Goal: Register for event/course

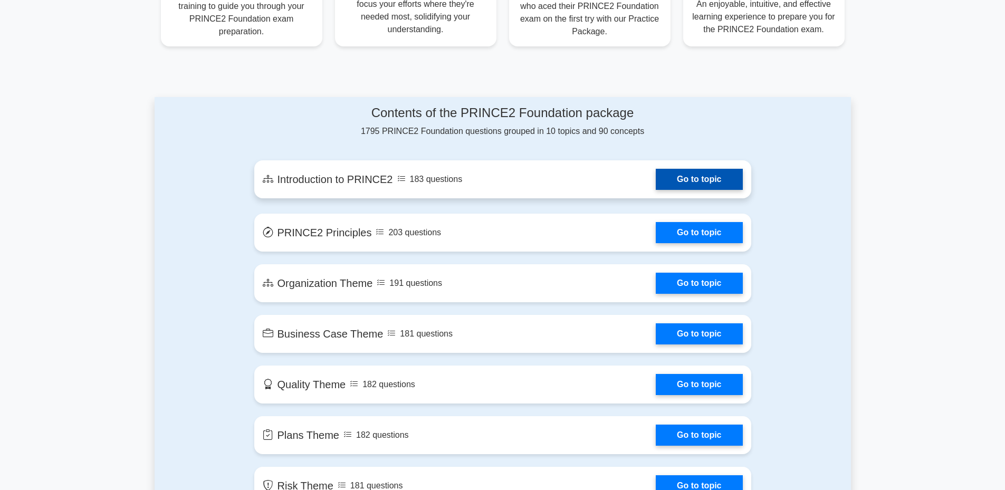
click at [656, 182] on link "Go to topic" at bounding box center [699, 179] width 87 height 21
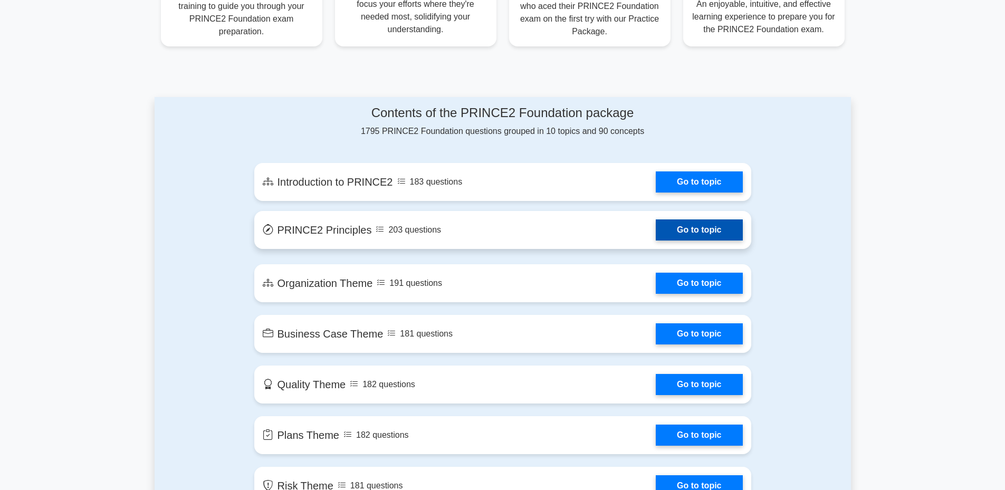
click at [656, 227] on link "Go to topic" at bounding box center [699, 230] width 87 height 21
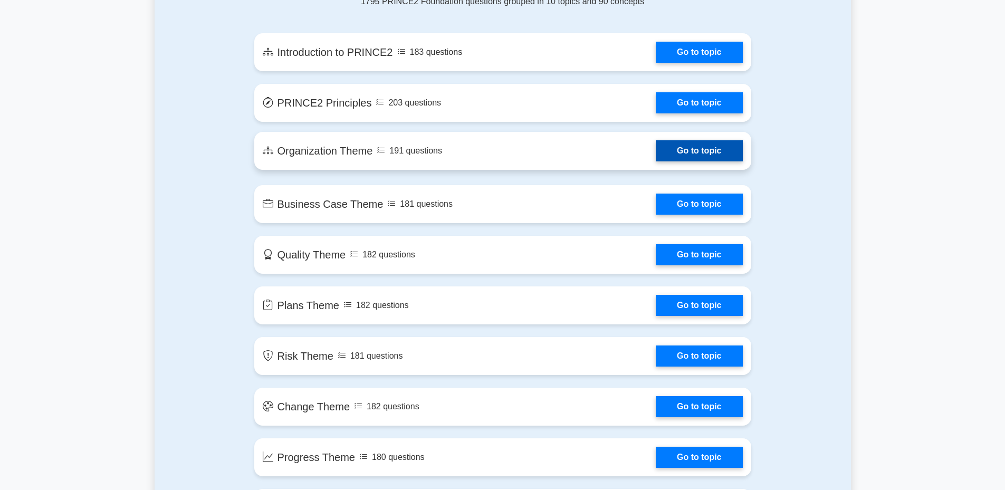
scroll to position [581, 0]
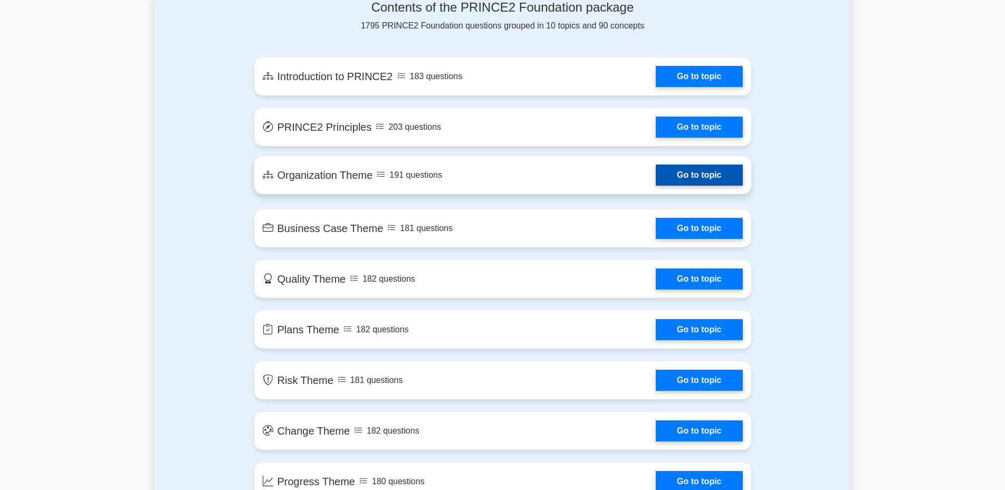
click at [656, 175] on link "Go to topic" at bounding box center [699, 175] width 87 height 21
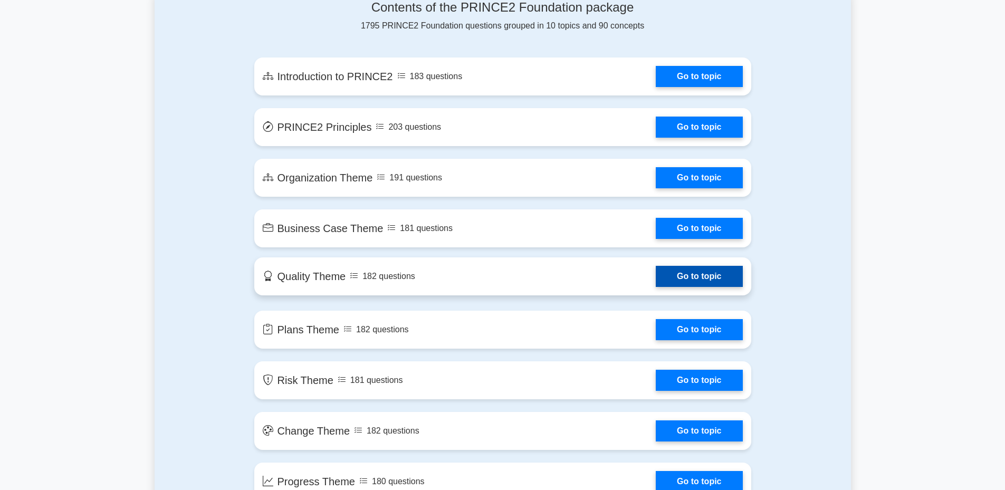
click at [656, 283] on link "Go to topic" at bounding box center [699, 276] width 87 height 21
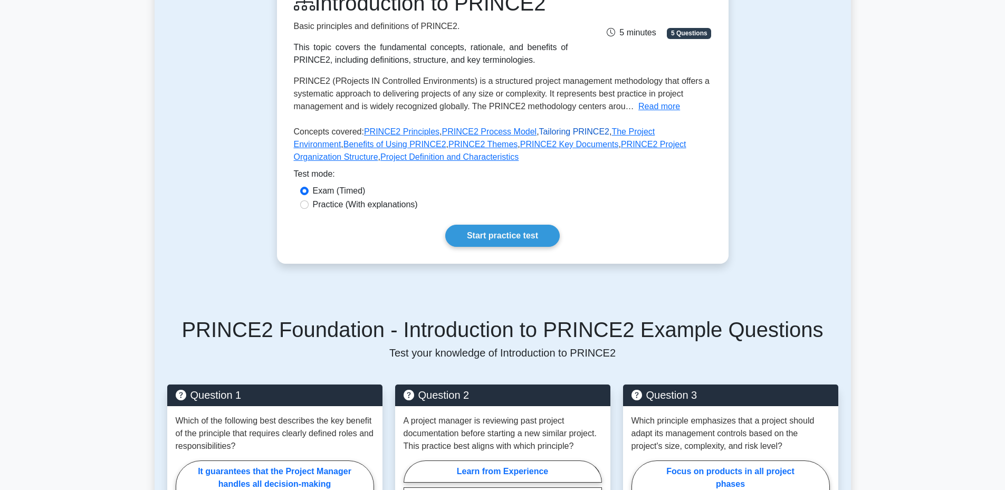
scroll to position [158, 0]
click at [489, 233] on link "Start practice test" at bounding box center [502, 236] width 115 height 22
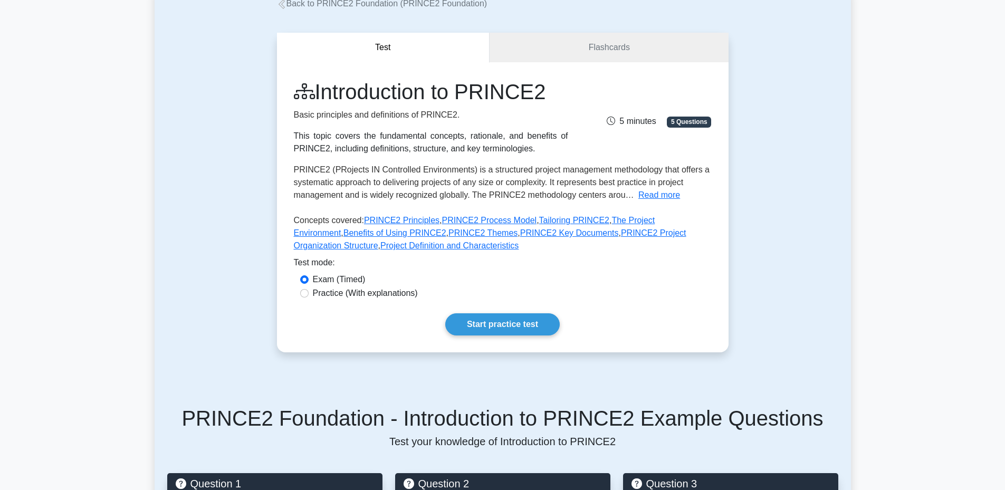
scroll to position [0, 0]
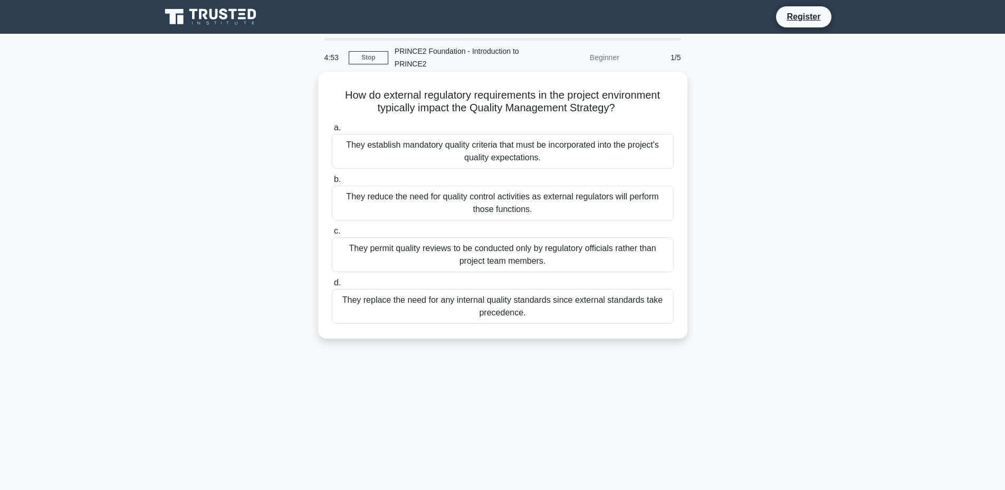
drag, startPoint x: 334, startPoint y: 91, endPoint x: 592, endPoint y: 313, distance: 340.1
click at [593, 319] on div "How do external regulatory requirements in the project environment typically im…" at bounding box center [502, 205] width 361 height 259
copy div "How do external regulatory requirements in the project environment typically im…"
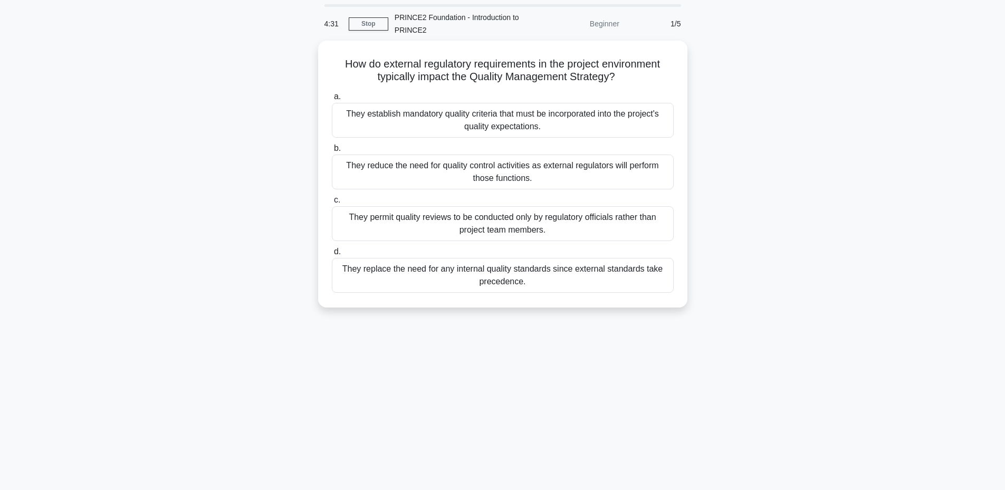
scroll to position [53, 0]
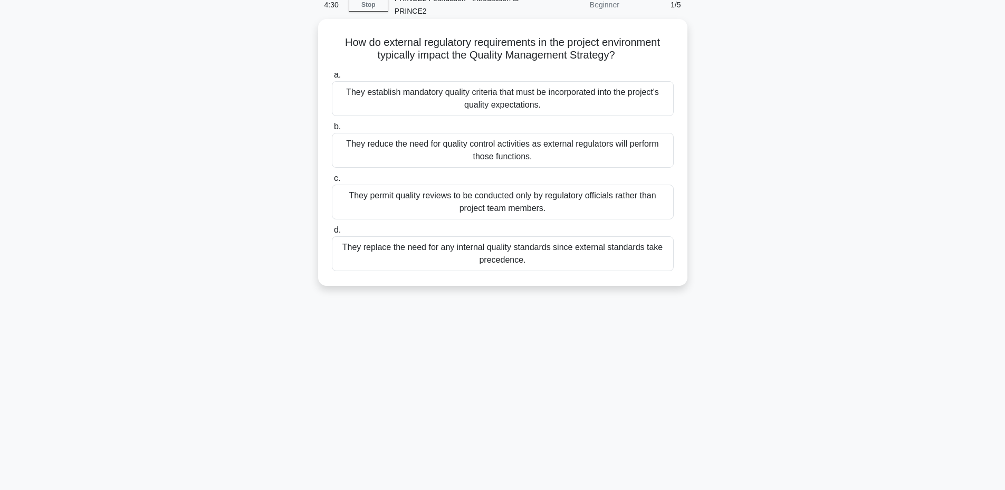
click at [481, 174] on label "c. They permit quality reviews to be conducted only by regulatory officials rat…" at bounding box center [503, 195] width 342 height 47
click at [332, 175] on input "c. They permit quality reviews to be conducted only by regulatory officials rat…" at bounding box center [332, 178] width 0 height 7
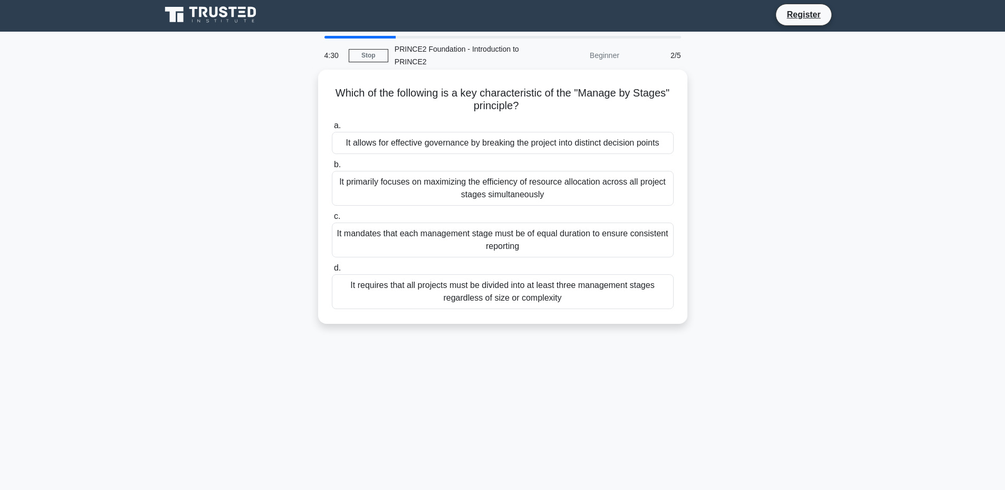
scroll to position [0, 0]
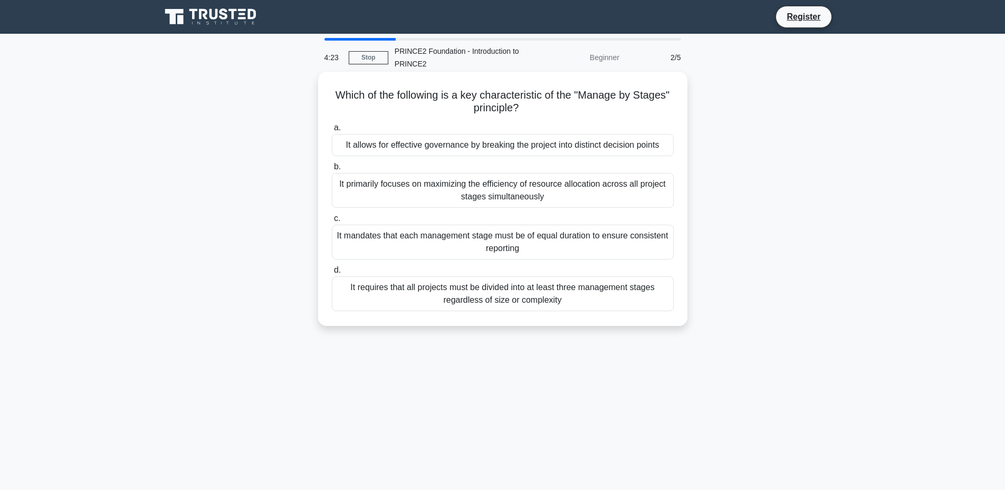
click at [417, 184] on div "It primarily focuses on maximizing the efficiency of resource allocation across…" at bounding box center [503, 190] width 342 height 35
click at [332, 170] on input "b. It primarily focuses on maximizing the efficiency of resource allocation acr…" at bounding box center [332, 167] width 0 height 7
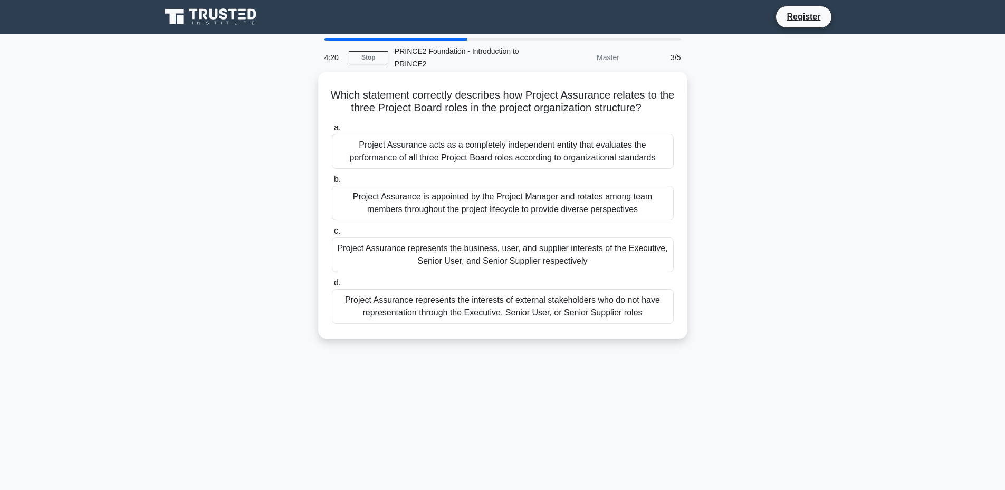
drag, startPoint x: 333, startPoint y: 95, endPoint x: 646, endPoint y: 315, distance: 383.0
click at [648, 317] on div "Which statement correctly describes how Project Assurance relates to the three …" at bounding box center [502, 205] width 361 height 259
copy div "Which statement correctly describes how Project Assurance relates to the three …"
click at [469, 206] on div "Project Assurance is appointed by the Project Manager and rotates among team me…" at bounding box center [503, 203] width 342 height 35
click at [332, 183] on input "b. Project Assurance is appointed by the Project Manager and rotates among team…" at bounding box center [332, 179] width 0 height 7
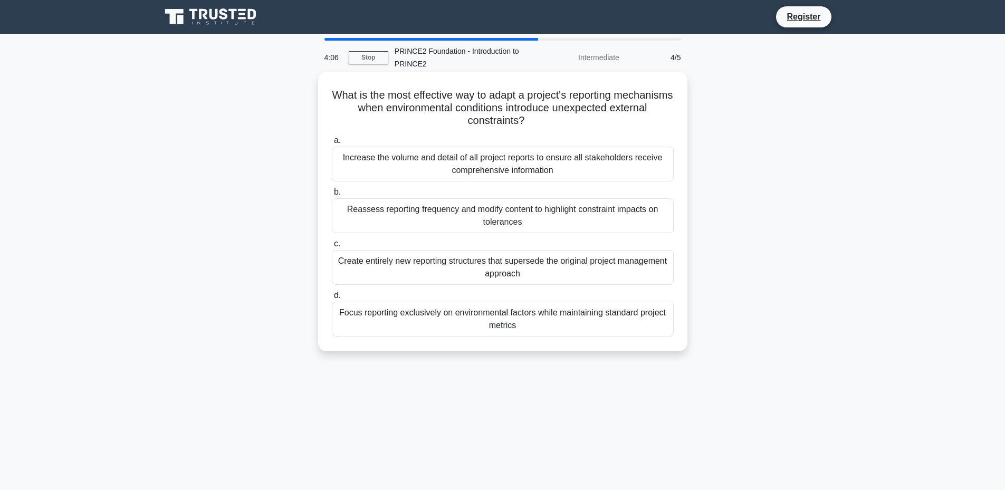
drag, startPoint x: 354, startPoint y: 87, endPoint x: 541, endPoint y: 264, distance: 258.3
click at [600, 328] on div "What is the most effective way to adapt a project's reporting mechanisms when e…" at bounding box center [502, 211] width 361 height 271
copy div "What is the most effective way to adapt a project's reporting mechanisms when e…"
click at [477, 160] on div "Increase the volume and detail of all project reports to ensure all stakeholder…" at bounding box center [503, 164] width 342 height 35
click at [332, 144] on input "a. Increase the volume and detail of all project reports to ensure all stakehol…" at bounding box center [332, 140] width 0 height 7
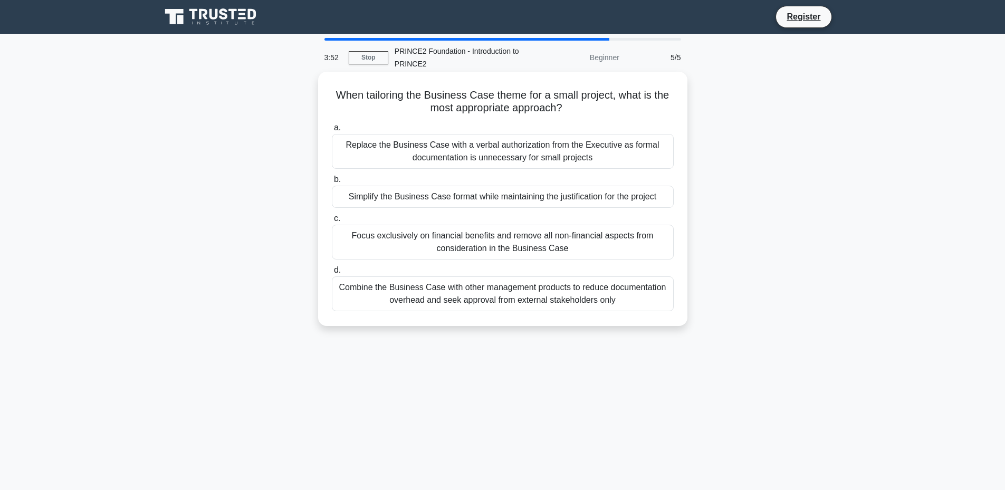
drag, startPoint x: 335, startPoint y: 92, endPoint x: 567, endPoint y: 236, distance: 273.7
click at [640, 301] on div "When tailoring the Business Case theme for a small project, what is the most ap…" at bounding box center [502, 199] width 361 height 246
copy div "When tailoring the Business Case theme for a small project, what is the most ap…"
click at [489, 150] on div "Replace the Business Case with a verbal authorization from the Executive as for…" at bounding box center [503, 151] width 342 height 35
click at [332, 131] on input "a. Replace the Business Case with a verbal authorization from the Executive as …" at bounding box center [332, 128] width 0 height 7
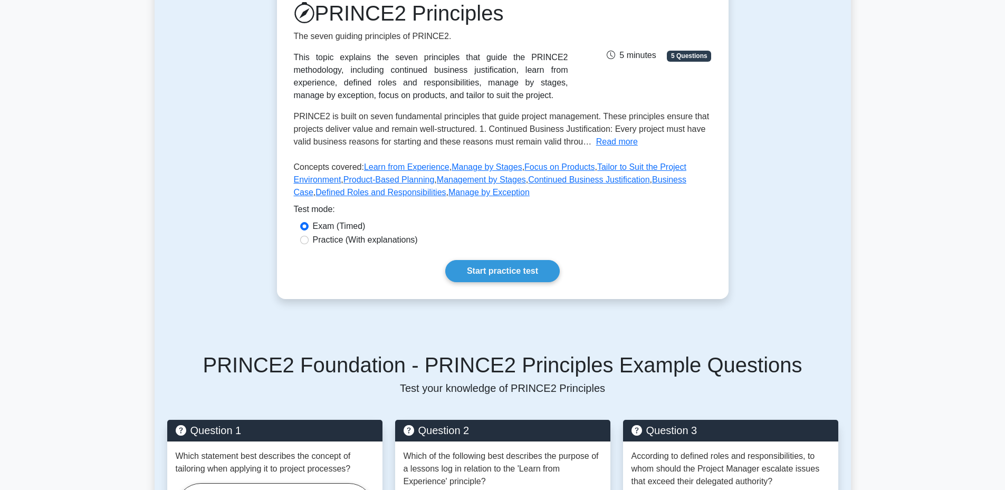
scroll to position [211, 0]
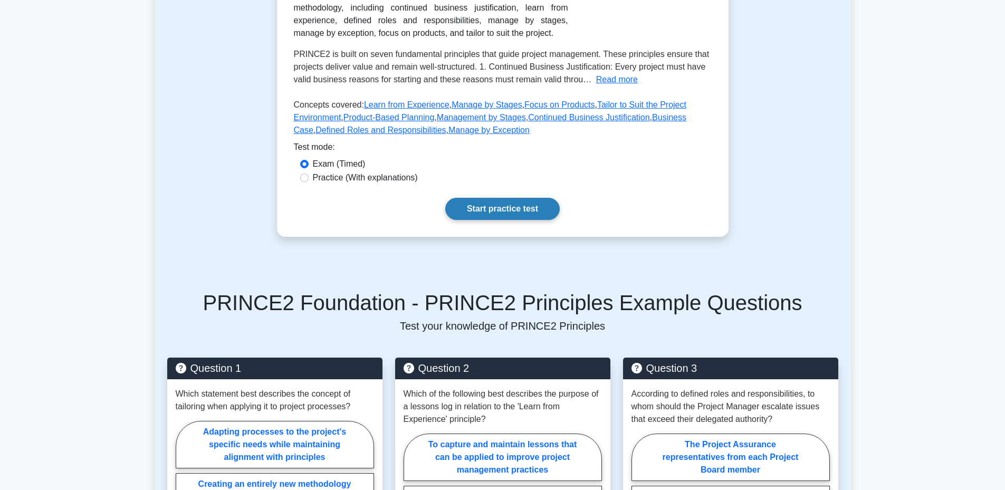
click at [488, 199] on link "Start practice test" at bounding box center [502, 209] width 115 height 22
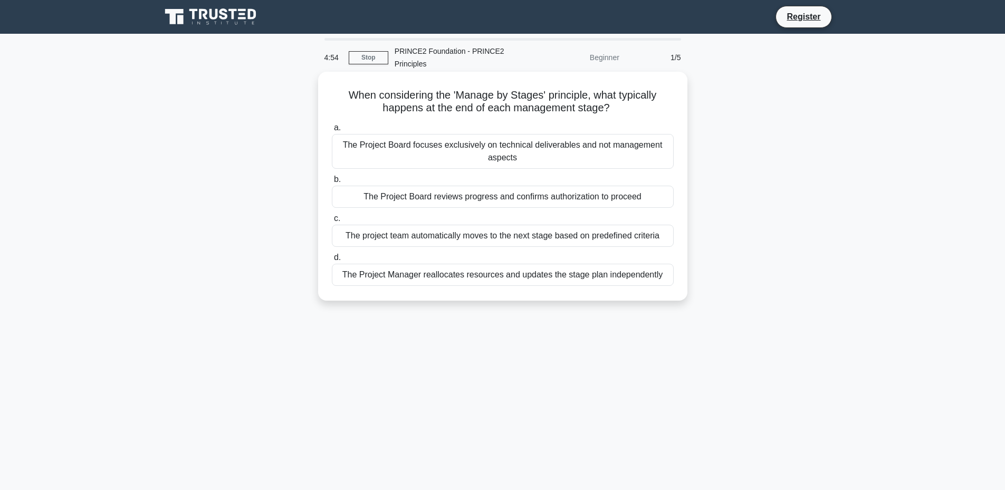
drag, startPoint x: 343, startPoint y: 93, endPoint x: 636, endPoint y: 252, distance: 333.9
click at [667, 291] on div "When considering the 'Manage by Stages' principle, what typically happens at th…" at bounding box center [502, 186] width 361 height 221
copy div "When considering the 'Manage by Stages' principle, what typically happens at th…"
click at [443, 149] on div "The Project Board focuses exclusively on technical deliverables and not managem…" at bounding box center [503, 151] width 342 height 35
click at [332, 131] on input "a. The Project Board focuses exclusively on technical deliverables and not mana…" at bounding box center [332, 128] width 0 height 7
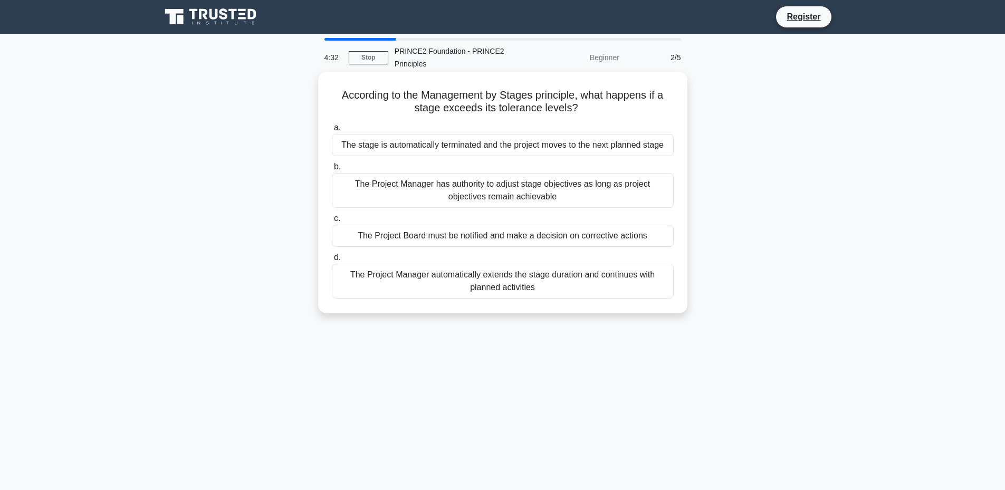
drag, startPoint x: 335, startPoint y: 90, endPoint x: 538, endPoint y: 231, distance: 247.3
click at [576, 291] on div "According to the Management by Stages principle, what happens if a stage exceed…" at bounding box center [502, 192] width 361 height 233
copy div "According to the Management by Stages principle, what happens if a stage exceed…"
click at [500, 192] on div "The Project Manager has authority to adjust stage objectives as long as project…" at bounding box center [503, 190] width 342 height 35
click at [332, 170] on input "b. The Project Manager has authority to adjust stage objectives as long as proj…" at bounding box center [332, 167] width 0 height 7
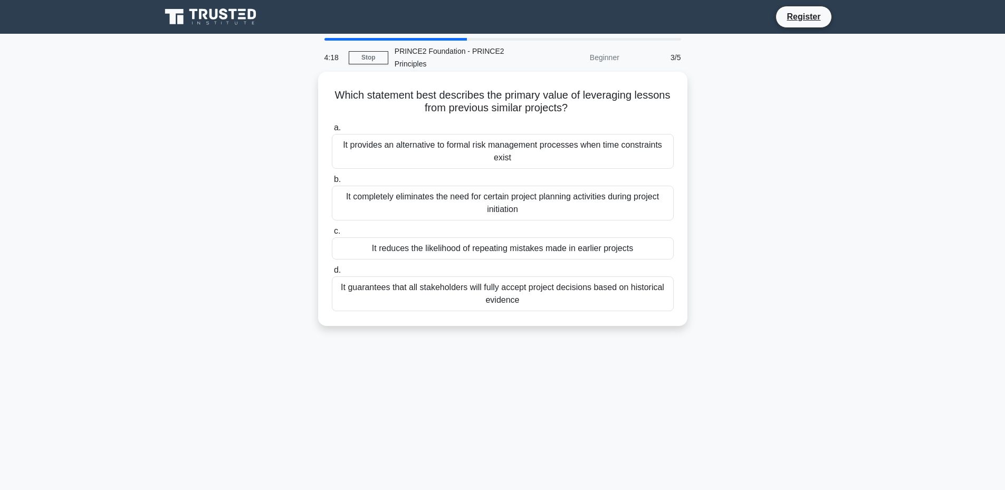
drag, startPoint x: 334, startPoint y: 90, endPoint x: 560, endPoint y: 248, distance: 276.1
click at [621, 308] on div "Which statement best describes the primary value of leveraging lessons from pre…" at bounding box center [502, 199] width 361 height 246
copy div "Which statement best describes the primary value of leveraging lessons from pre…"
click at [432, 199] on div "It completely eliminates the need for certain project planning activities durin…" at bounding box center [503, 203] width 342 height 35
click at [332, 183] on input "b. It completely eliminates the need for certain project planning activities du…" at bounding box center [332, 179] width 0 height 7
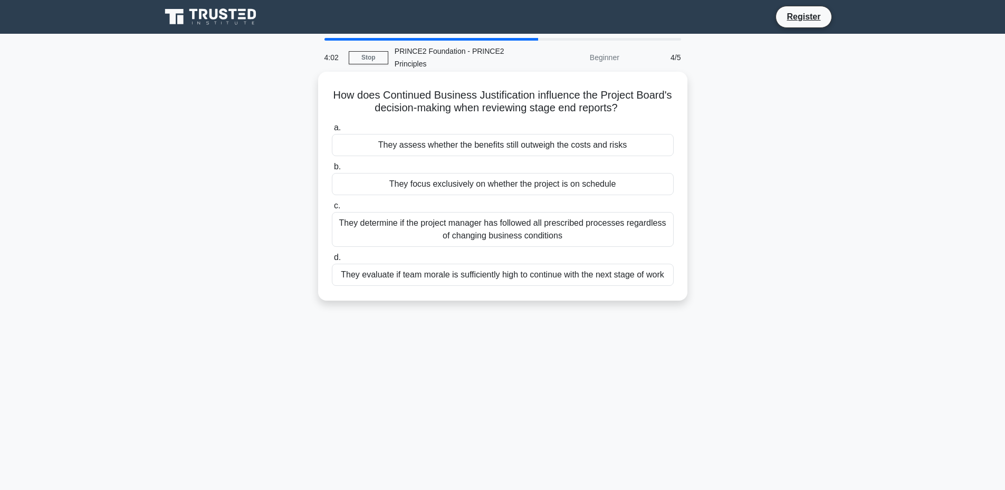
drag, startPoint x: 332, startPoint y: 94, endPoint x: 599, endPoint y: 234, distance: 301.4
click at [671, 273] on div "How does Continued Business Justification influence the Project Board's decisio…" at bounding box center [502, 186] width 361 height 221
copy div "How does Continued Business Justification influence the Project Board's decisio…"
click at [450, 177] on div "They focus exclusively on whether the project is on schedule" at bounding box center [503, 184] width 342 height 22
click at [332, 170] on input "b. They focus exclusively on whether the project is on schedule" at bounding box center [332, 167] width 0 height 7
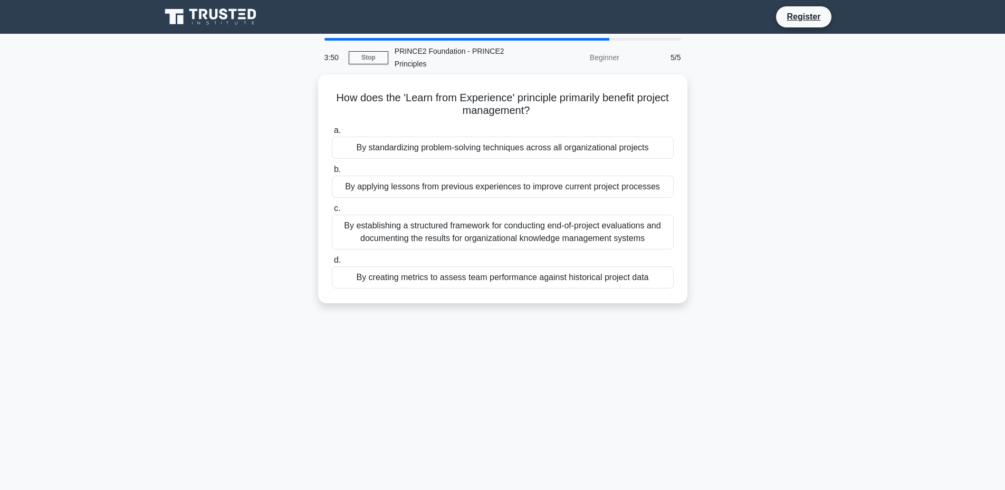
drag, startPoint x: 351, startPoint y: 97, endPoint x: 661, endPoint y: 305, distance: 373.5
click at [661, 305] on div "How does the 'Learn from Experience' principle primarily benefit project manage…" at bounding box center [503, 195] width 697 height 242
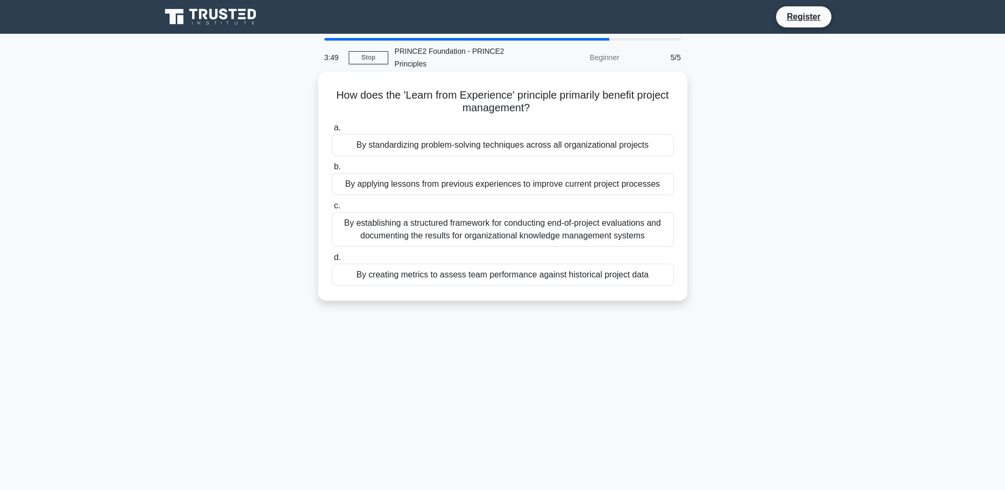
copy div "How does the 'Learn from Experience' principle primarily benefit project manage…"
click at [468, 187] on div "By applying lessons from previous experiences to improve current project proces…" at bounding box center [503, 184] width 342 height 22
click at [332, 170] on input "b. By applying lessons from previous experiences to improve current project pro…" at bounding box center [332, 167] width 0 height 7
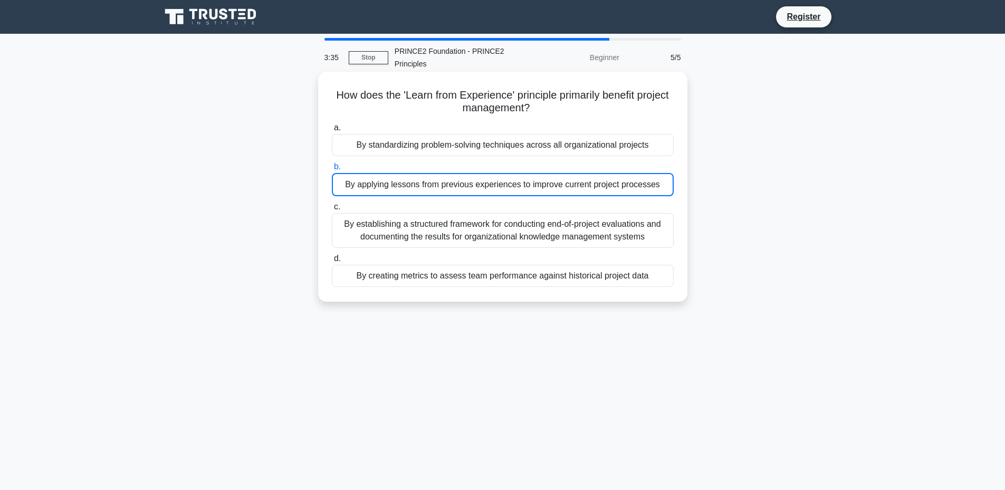
click at [423, 185] on div "By applying lessons from previous experiences to improve current project proces…" at bounding box center [503, 184] width 342 height 23
click at [332, 170] on input "b. By applying lessons from previous experiences to improve current project pro…" at bounding box center [332, 167] width 0 height 7
click at [451, 185] on div "By applying lessons from previous experiences to improve current project proces…" at bounding box center [503, 184] width 342 height 23
click at [332, 170] on input "b. By applying lessons from previous experiences to improve current project pro…" at bounding box center [332, 167] width 0 height 7
click at [451, 186] on div "By applying lessons from previous experiences to improve current project proces…" at bounding box center [503, 184] width 342 height 23
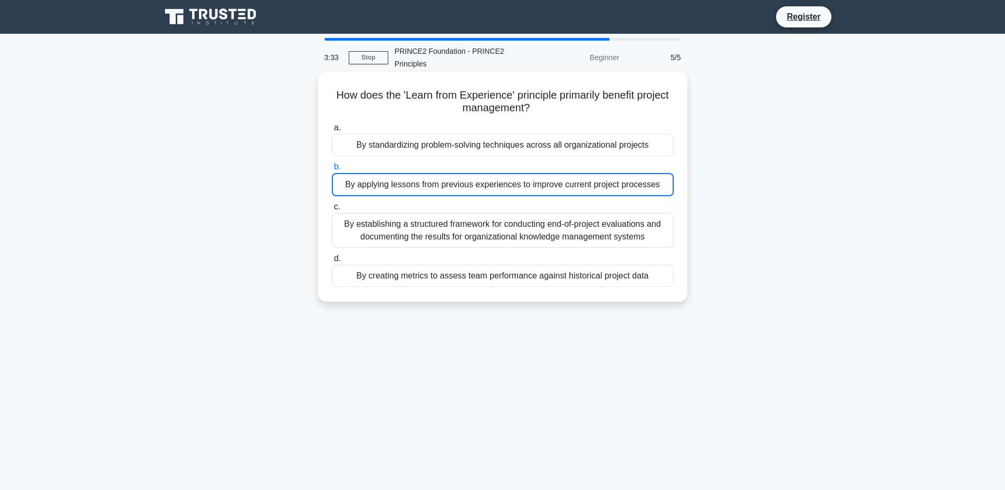
click at [332, 170] on input "b. By applying lessons from previous experiences to improve current project pro…" at bounding box center [332, 167] width 0 height 7
click at [451, 186] on div "By applying lessons from previous experiences to improve current project proces…" at bounding box center [503, 184] width 342 height 23
click at [332, 170] on input "b. By applying lessons from previous experiences to improve current project pro…" at bounding box center [332, 167] width 0 height 7
click at [415, 147] on div "By standardizing problem-solving techniques across all organizational projects" at bounding box center [503, 145] width 342 height 22
click at [332, 131] on input "a. By standardizing problem-solving techniques across all organizational projec…" at bounding box center [332, 128] width 0 height 7
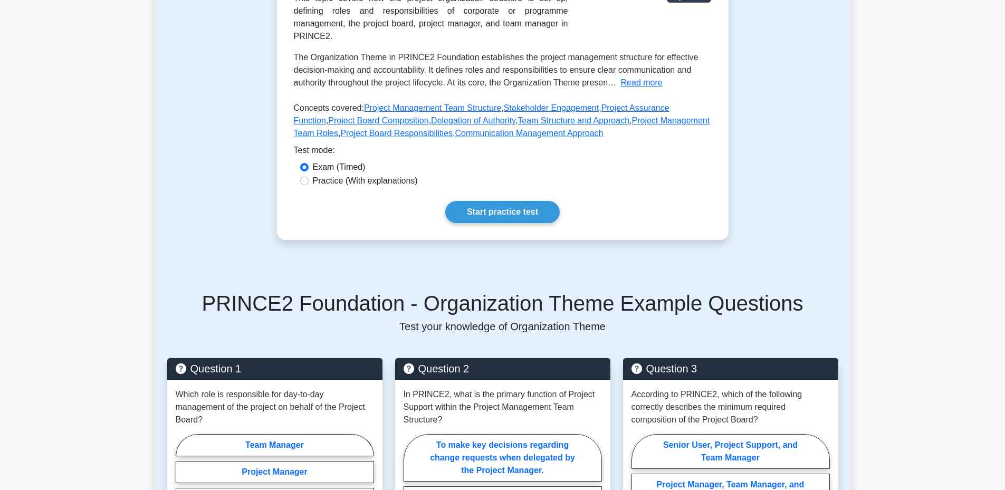
scroll to position [211, 0]
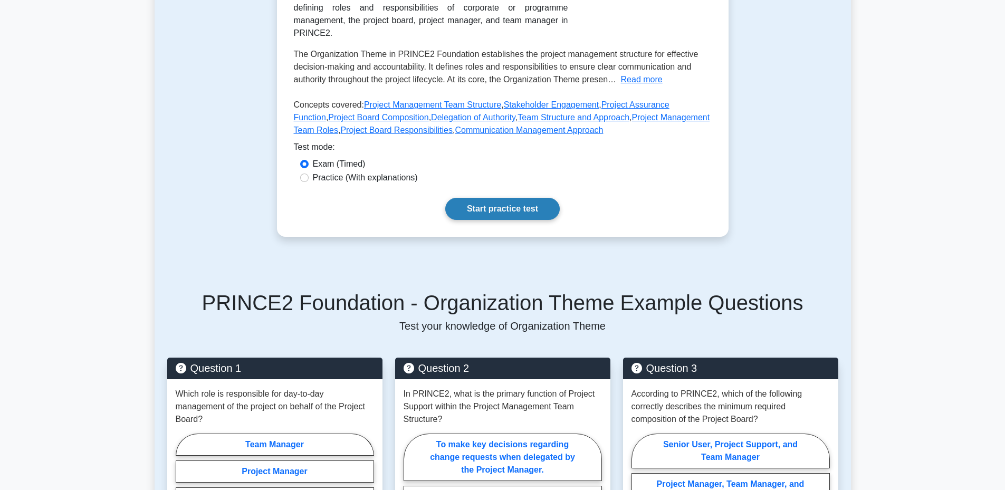
click at [484, 198] on link "Start practice test" at bounding box center [502, 209] width 115 height 22
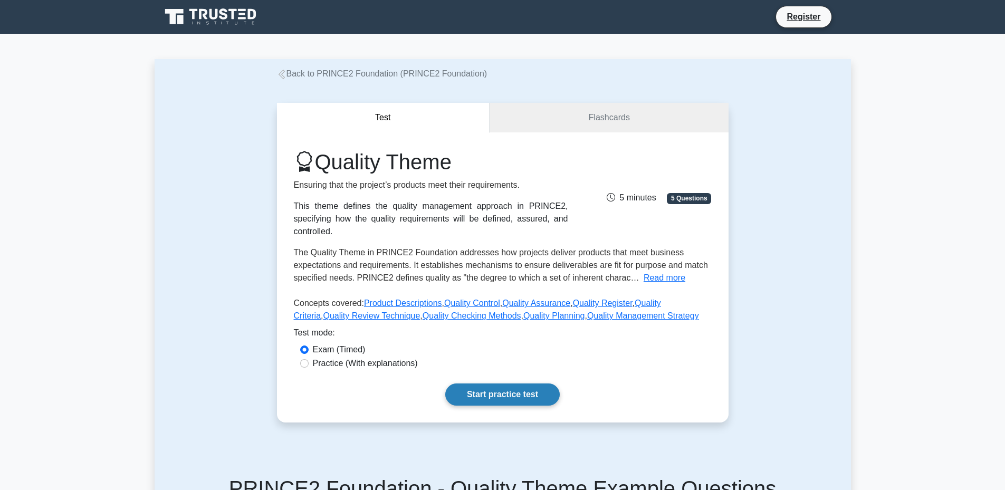
click at [515, 385] on link "Start practice test" at bounding box center [502, 395] width 115 height 22
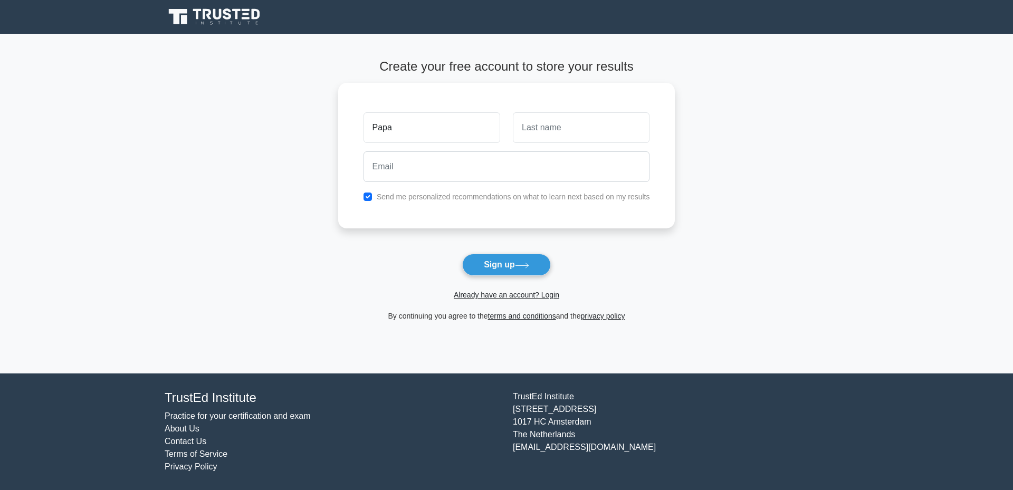
type input "Papa"
type input "Tounkara"
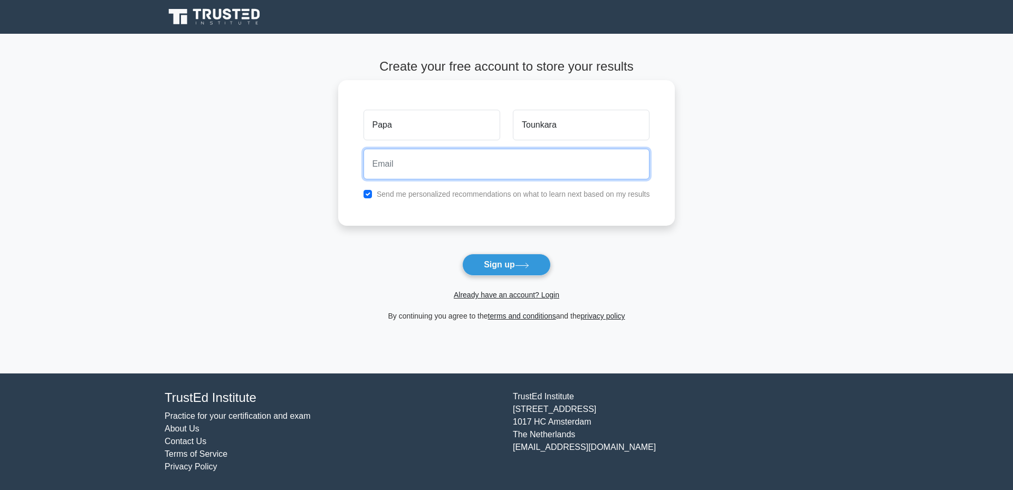
click at [375, 173] on input "email" at bounding box center [507, 164] width 287 height 31
click at [488, 167] on input "email" at bounding box center [507, 164] width 287 height 31
type input "[EMAIL_ADDRESS][DOMAIN_NAME]"
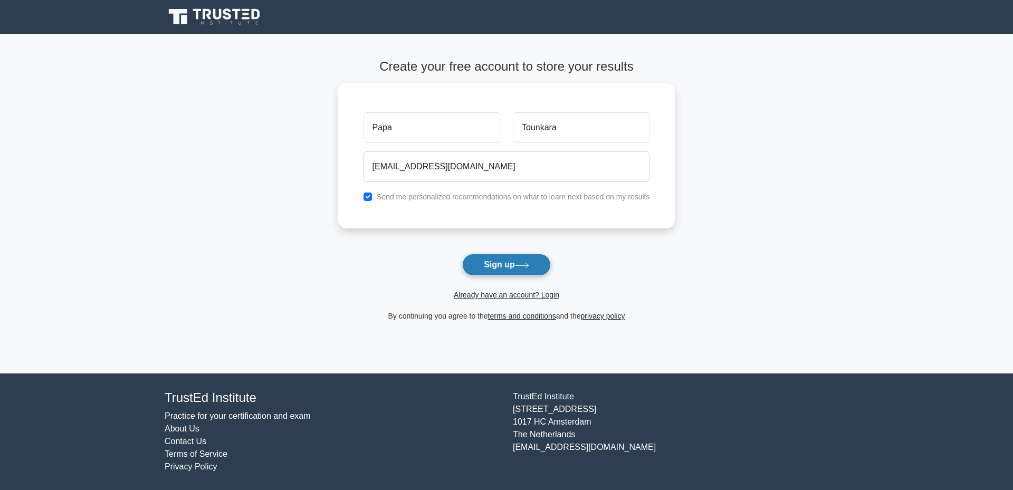
click at [501, 270] on button "Sign up" at bounding box center [506, 265] width 89 height 22
click at [521, 298] on link "Already have an account? Login" at bounding box center [507, 295] width 106 height 8
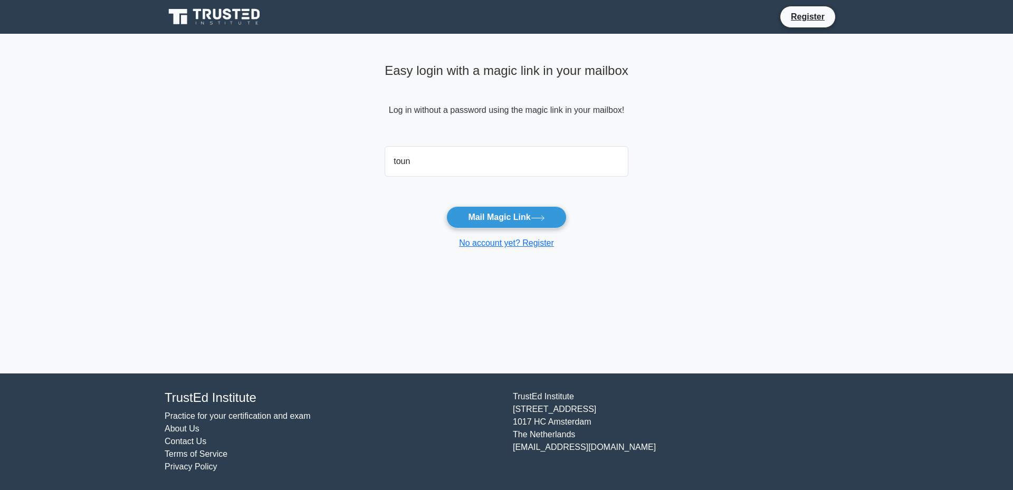
type input "[EMAIL_ADDRESS][DOMAIN_NAME]"
click at [503, 217] on button "Mail Magic Link" at bounding box center [506, 217] width 120 height 22
